Goal: Transaction & Acquisition: Purchase product/service

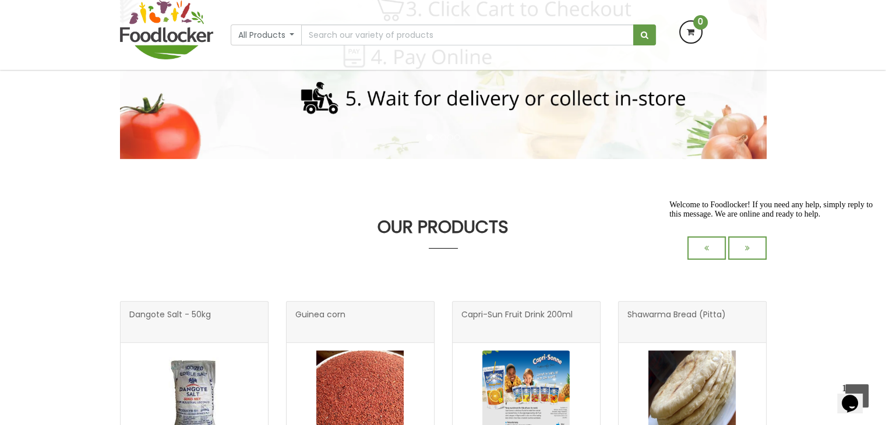
scroll to position [267, 0]
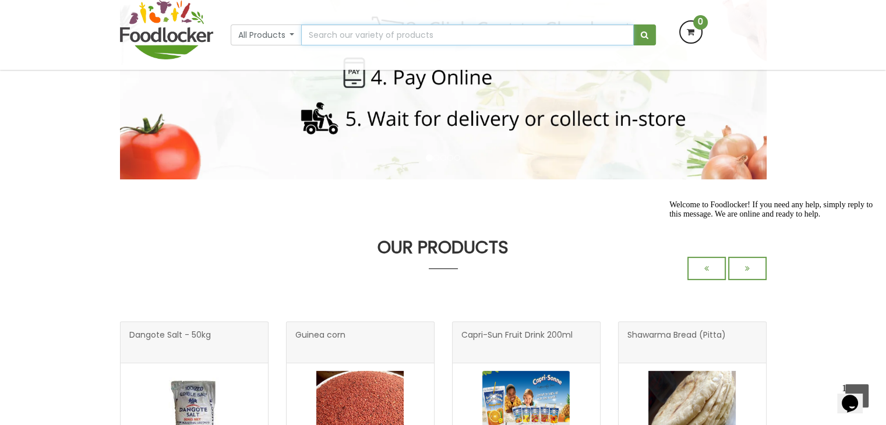
click at [340, 31] on input "text" at bounding box center [467, 34] width 332 height 21
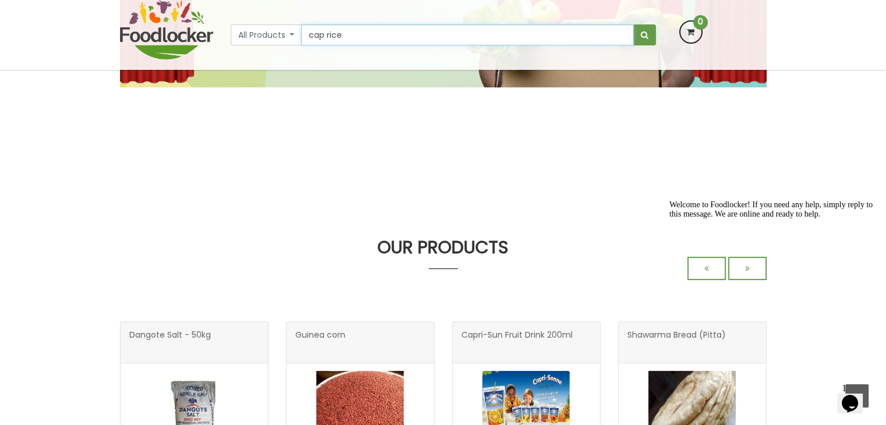
scroll to position [175, 0]
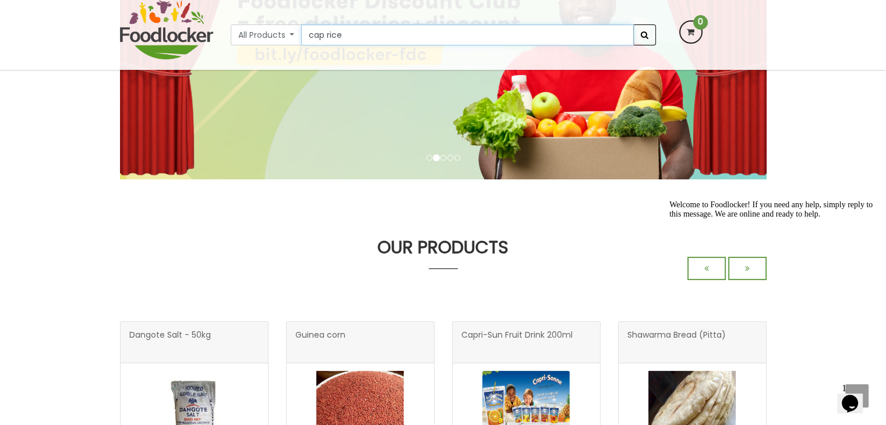
type input "cap rice"
click at [646, 37] on span "submit" at bounding box center [645, 35] width 8 height 8
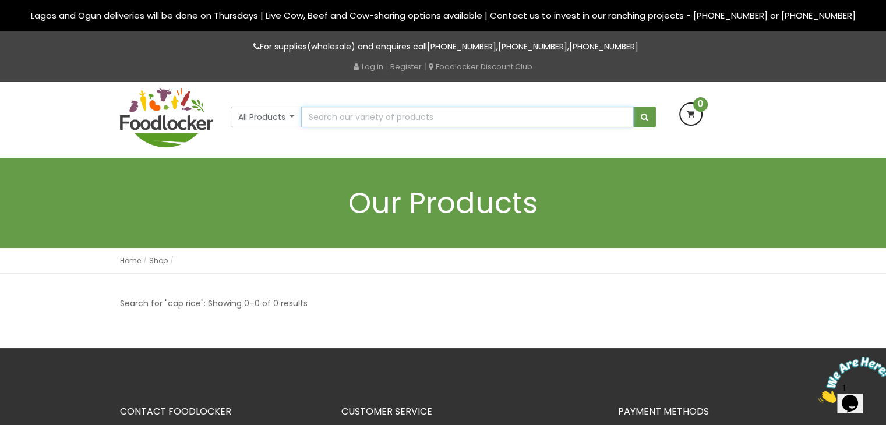
click at [335, 124] on input "text" at bounding box center [467, 117] width 332 height 21
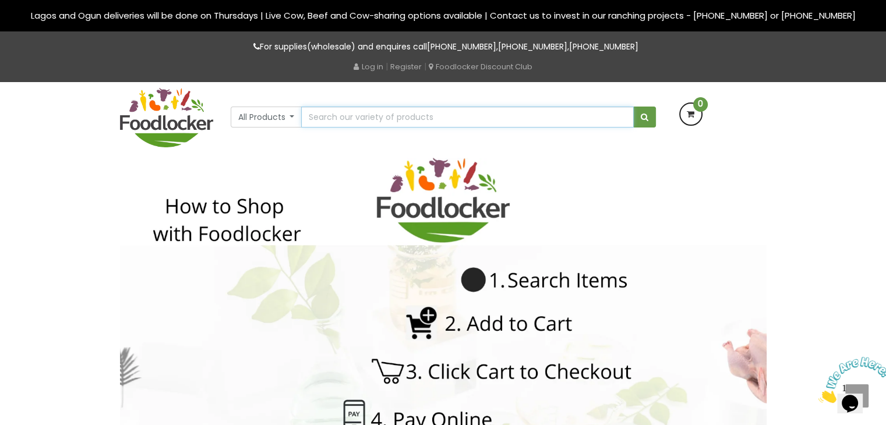
click at [339, 118] on input "text" at bounding box center [467, 117] width 332 height 21
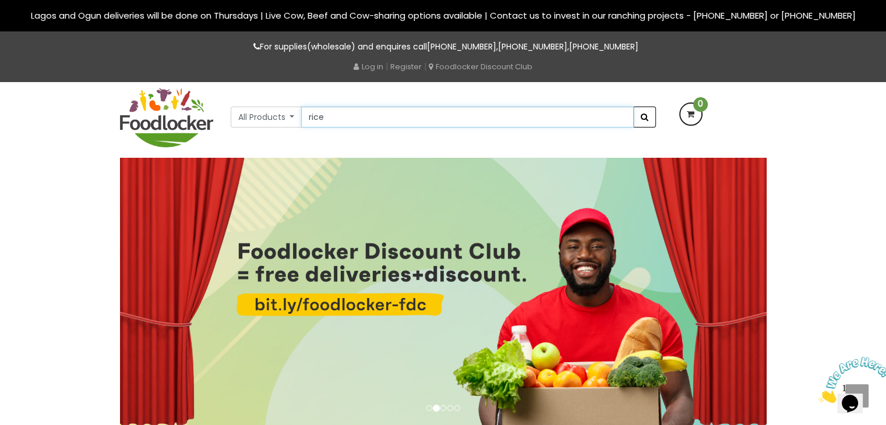
type input "rice"
click at [650, 115] on button "submit" at bounding box center [644, 117] width 23 height 21
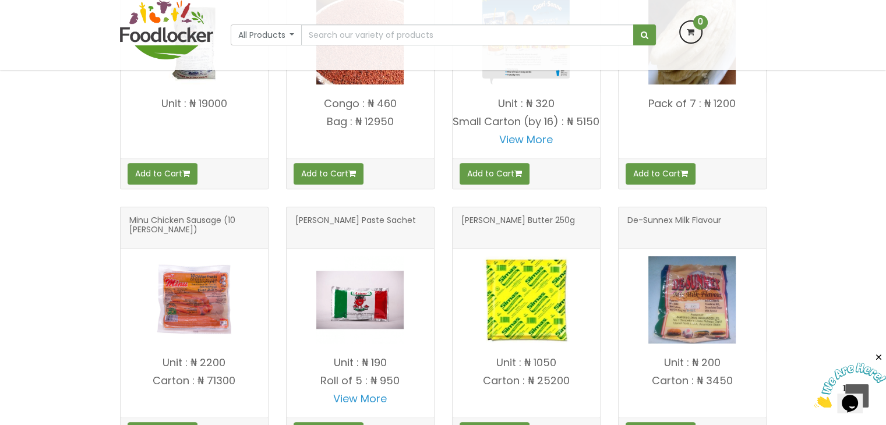
scroll to position [641, 0]
